Goal: Entertainment & Leisure: Browse casually

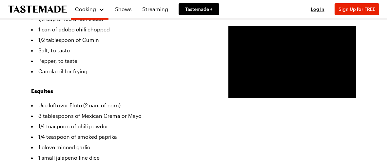
scroll to position [281, 0]
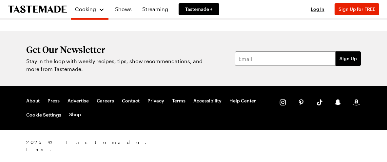
scroll to position [1060, 0]
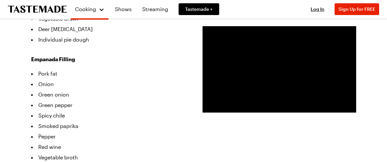
scroll to position [299, 0]
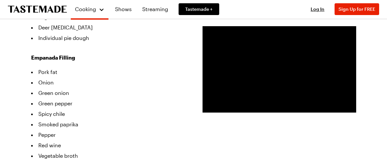
scroll to position [1060, 0]
